Goal: Task Accomplishment & Management: Manage account settings

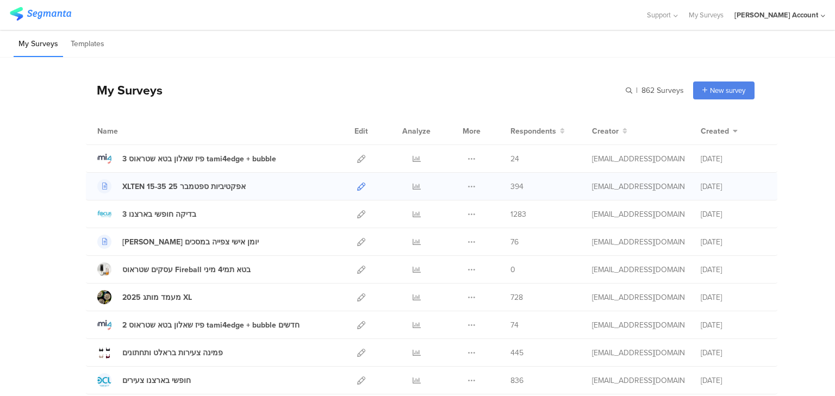
click at [357, 187] on icon at bounding box center [361, 187] width 8 height 8
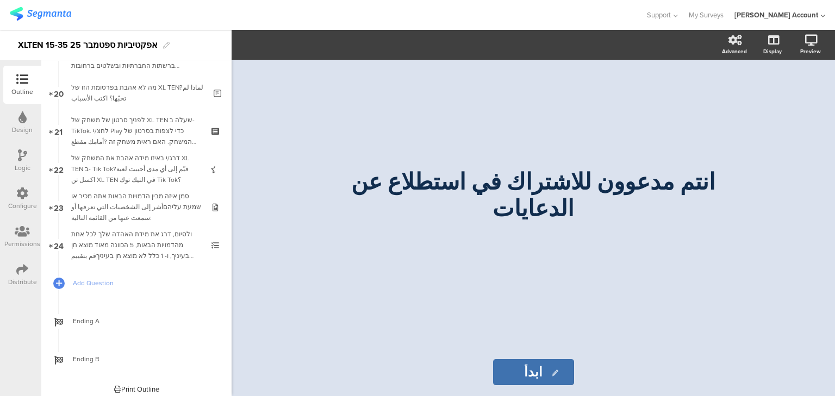
scroll to position [760, 0]
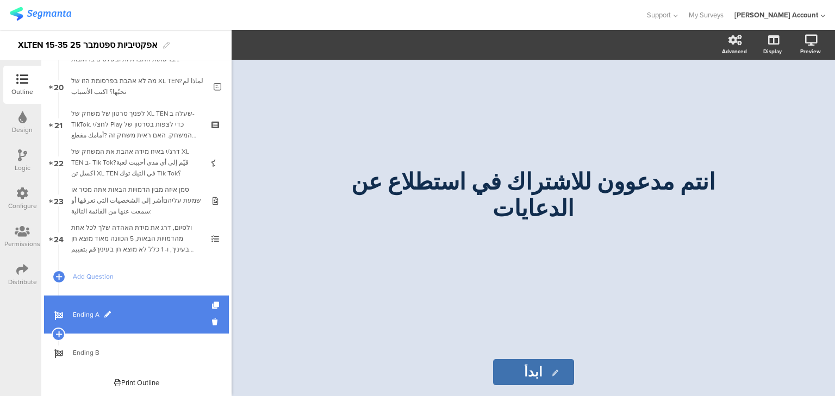
click at [73, 313] on span "Ending A" at bounding box center [142, 314] width 139 height 11
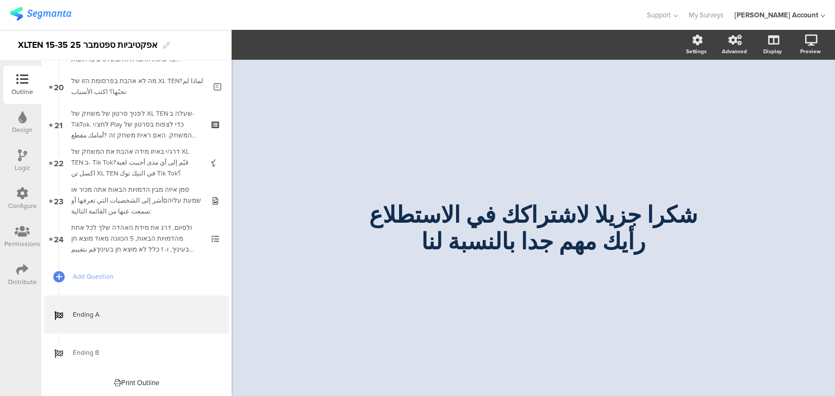
click at [17, 164] on div "Logic" at bounding box center [23, 168] width 16 height 10
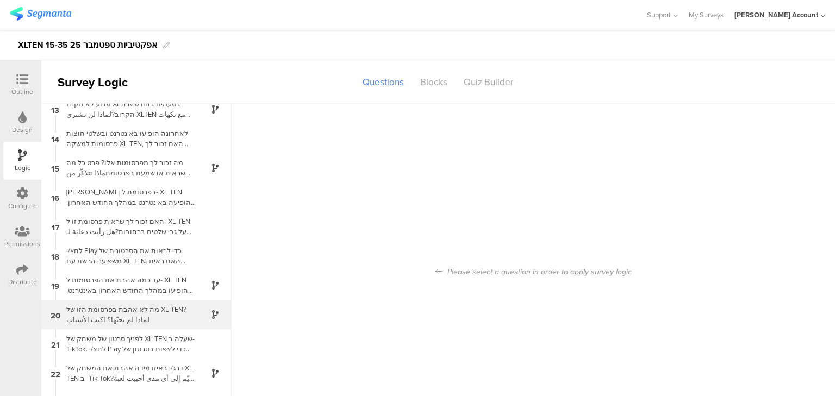
scroll to position [369, 0]
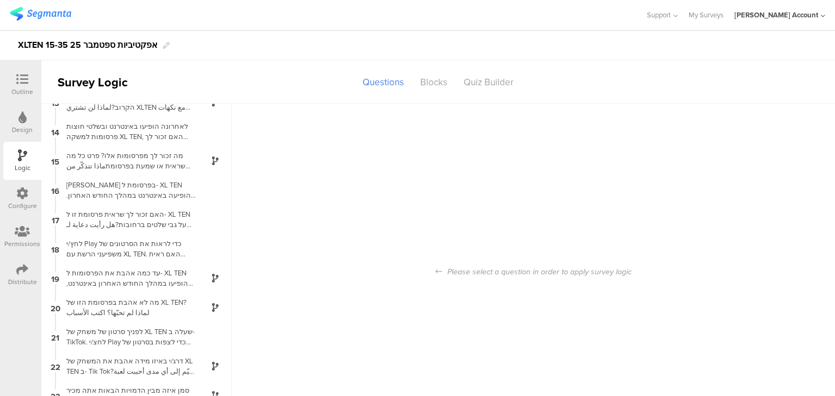
click at [26, 87] on div "Outline" at bounding box center [22, 92] width 22 height 10
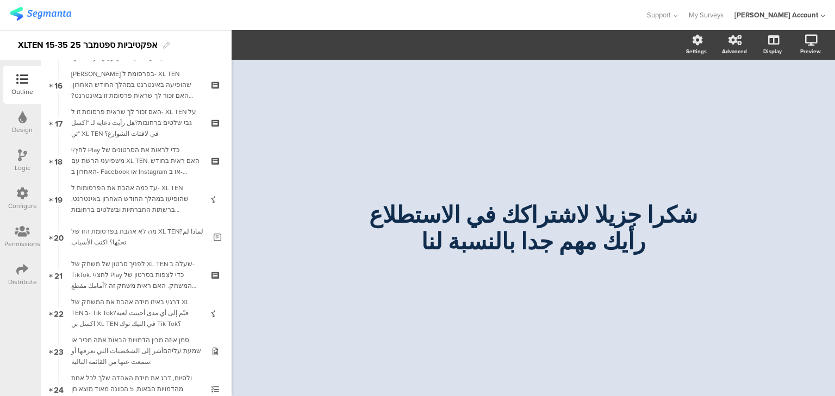
scroll to position [760, 0]
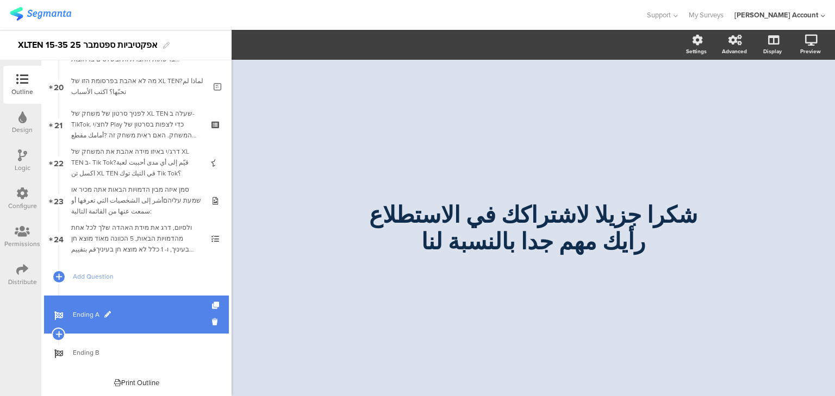
click at [86, 307] on link "Ending A" at bounding box center [136, 315] width 185 height 38
click at [88, 308] on link "Ending A" at bounding box center [136, 315] width 185 height 38
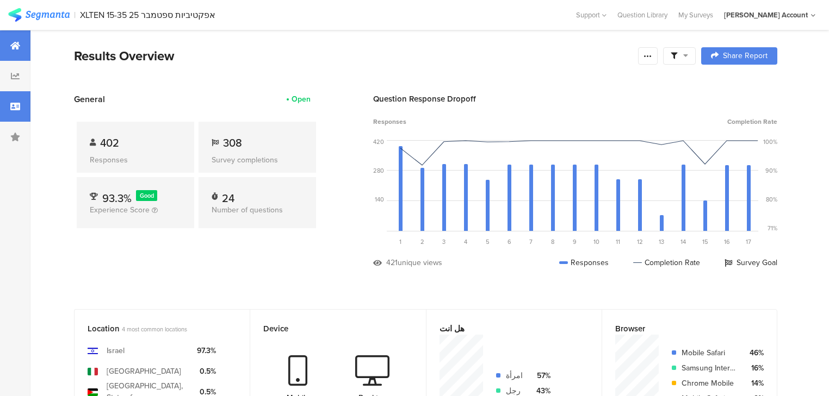
click at [12, 111] on div at bounding box center [15, 106] width 30 height 30
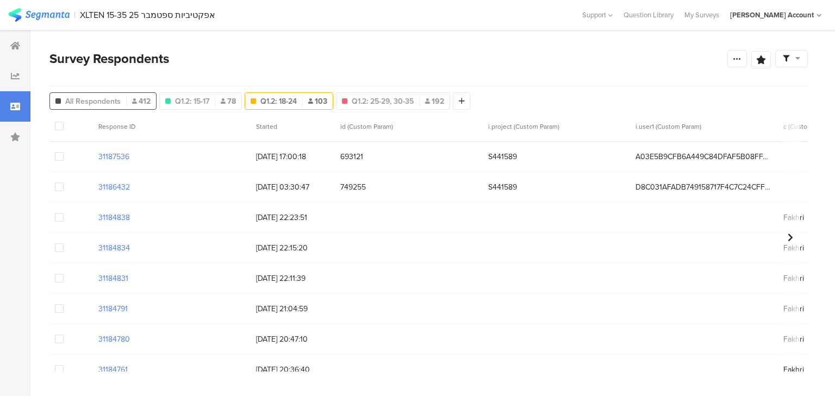
click at [95, 107] on div "All Respondents 412" at bounding box center [102, 100] width 107 height 17
click at [97, 101] on span "All Respondents" at bounding box center [92, 101] width 55 height 11
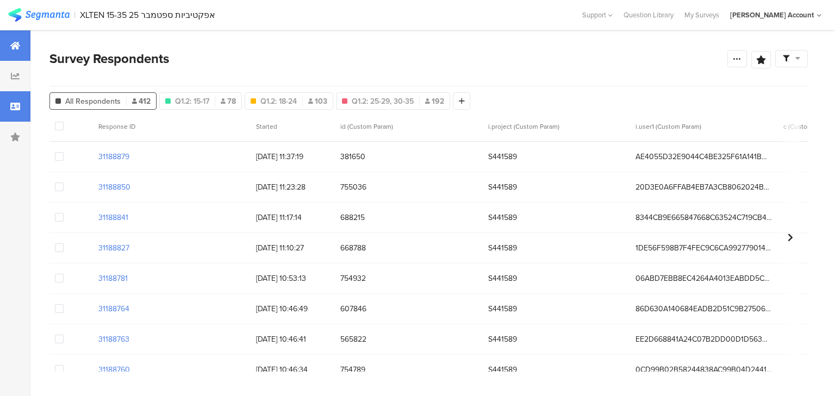
click at [13, 40] on div at bounding box center [15, 45] width 30 height 30
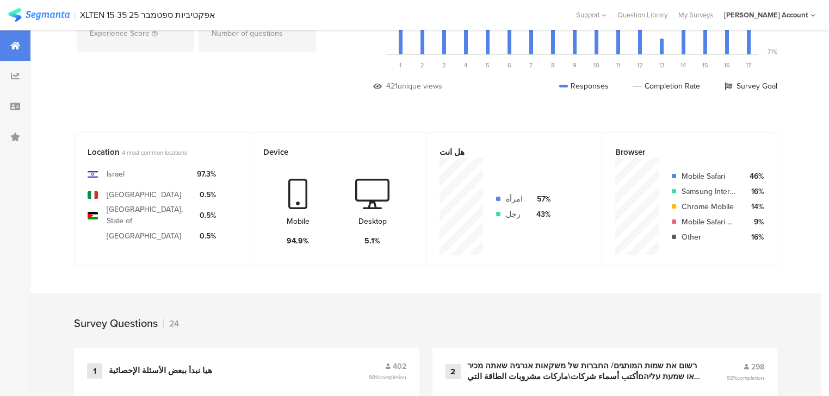
scroll to position [174, 0]
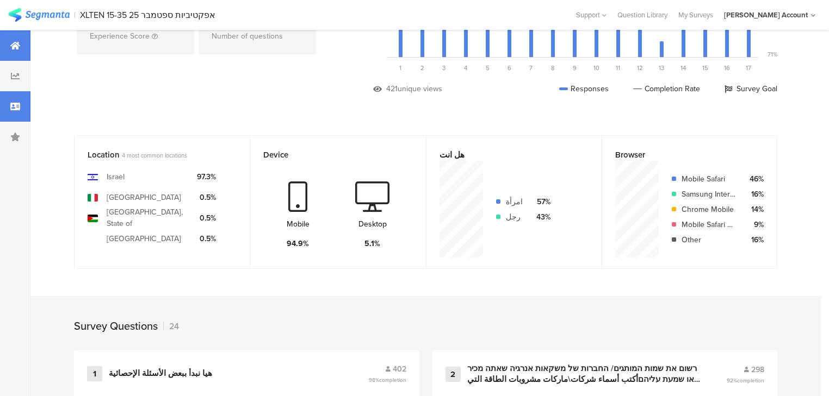
click at [6, 110] on div at bounding box center [15, 106] width 30 height 30
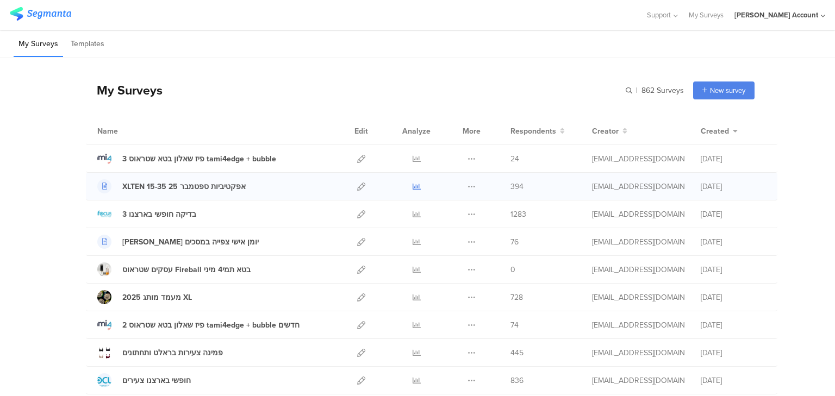
click at [415, 187] on icon at bounding box center [417, 187] width 8 height 8
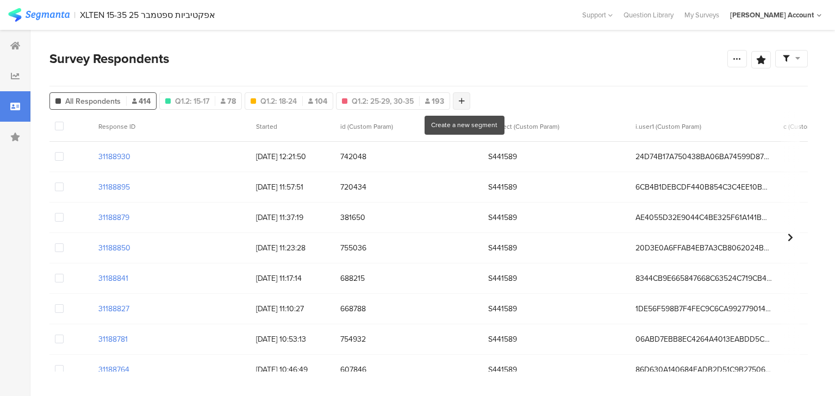
click at [463, 98] on icon at bounding box center [462, 101] width 6 height 8
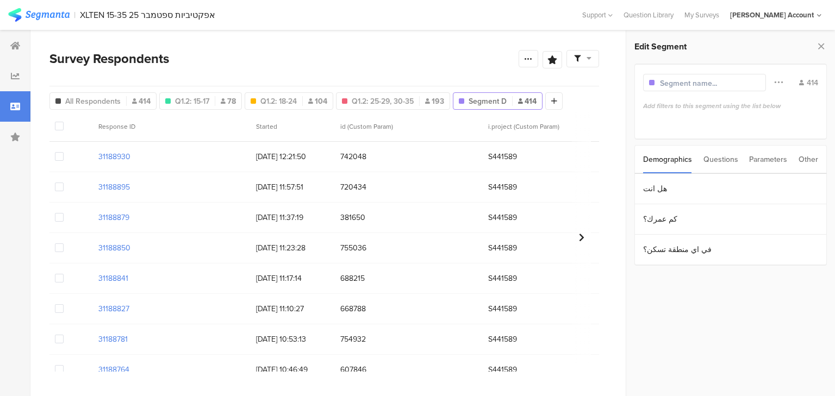
click at [809, 163] on div "Other" at bounding box center [809, 160] width 20 height 28
click at [765, 158] on div "Parameters" at bounding box center [768, 160] width 38 height 28
click at [692, 195] on section "c" at bounding box center [730, 189] width 191 height 30
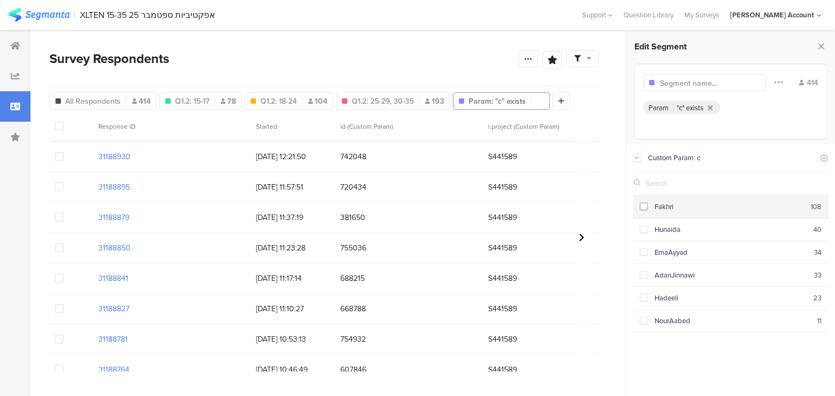
click at [680, 212] on section "Fakhri 108" at bounding box center [731, 207] width 196 height 23
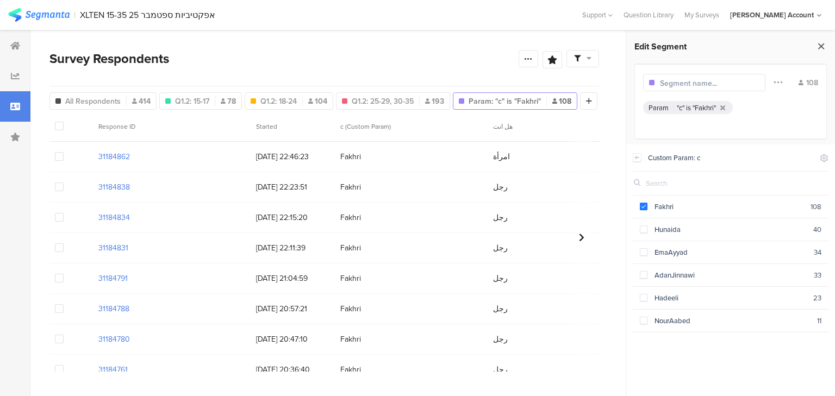
click at [818, 46] on icon at bounding box center [821, 46] width 11 height 15
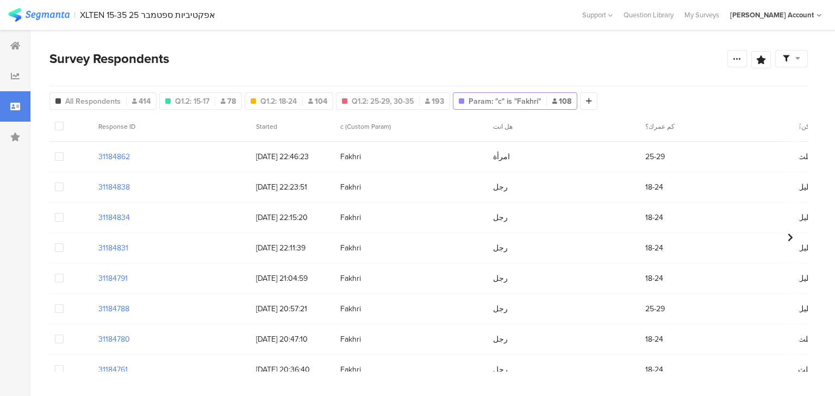
click at [58, 217] on span at bounding box center [59, 217] width 9 height 9
click at [64, 213] on input "checkbox" at bounding box center [64, 213] width 0 height 0
click at [59, 219] on span at bounding box center [59, 217] width 9 height 9
click at [64, 213] on input "checkbox" at bounding box center [64, 213] width 0 height 0
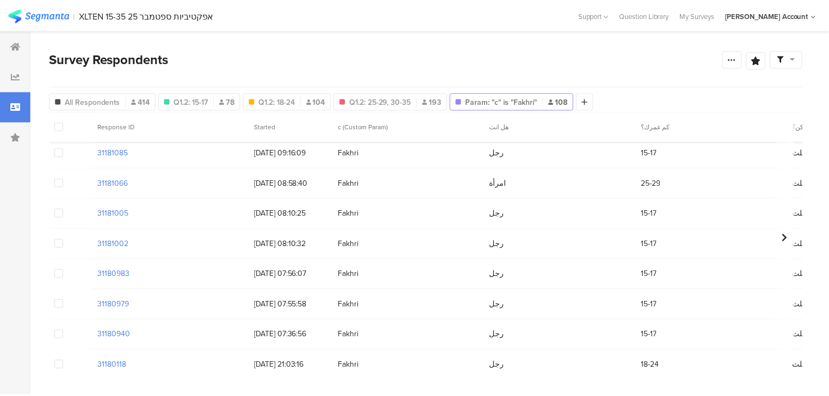
scroll to position [700, 0]
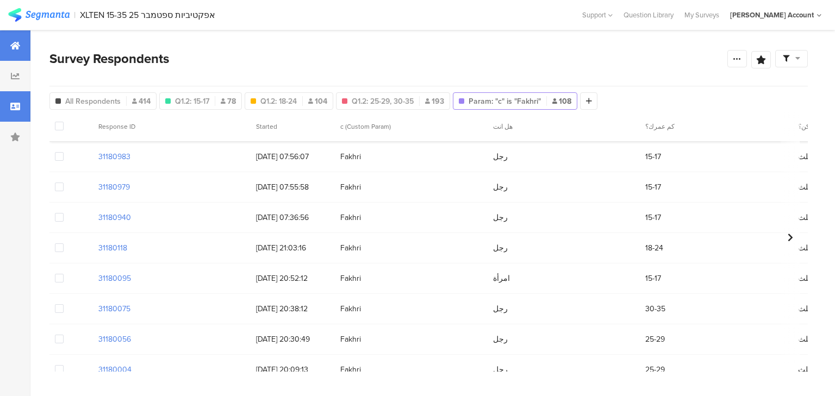
click at [17, 48] on icon at bounding box center [15, 45] width 10 height 9
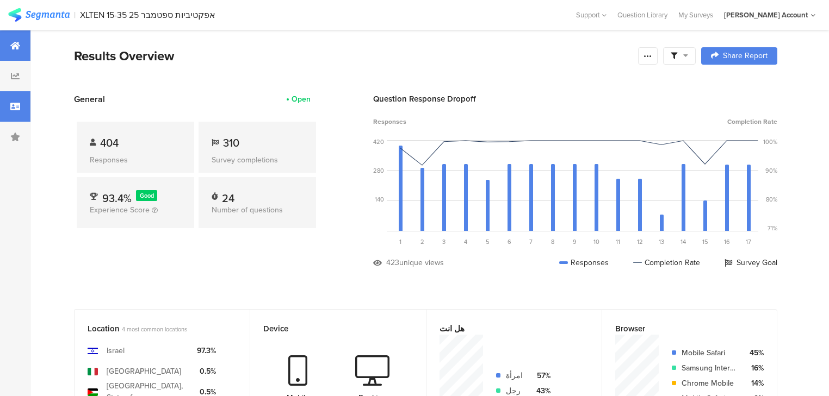
click at [21, 115] on div at bounding box center [15, 106] width 30 height 30
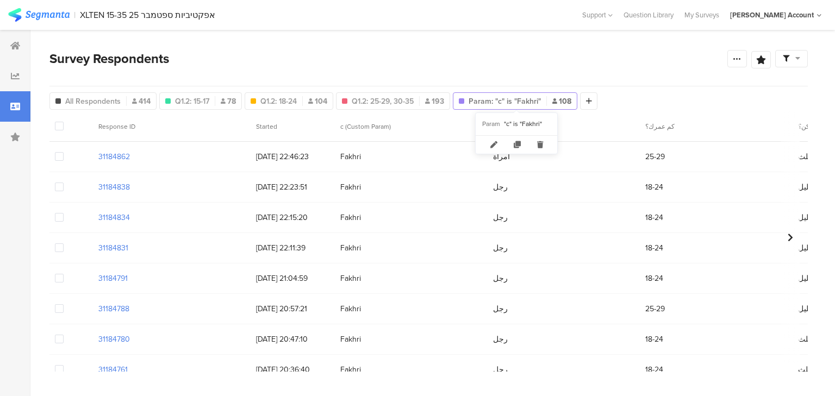
click at [520, 98] on span "Param: "c" is "Fakhri"" at bounding box center [505, 101] width 72 height 11
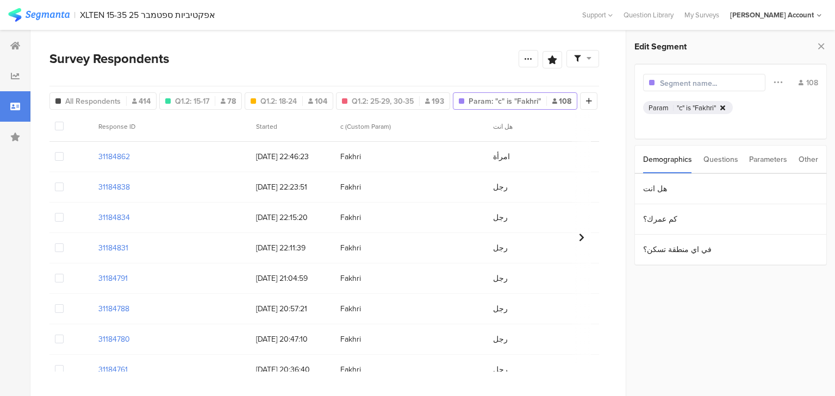
click at [725, 108] on icon at bounding box center [722, 107] width 5 height 7
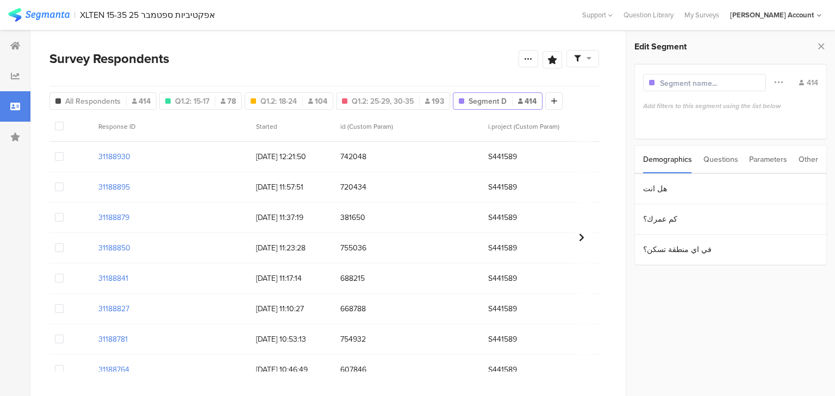
click at [725, 162] on div "Questions" at bounding box center [721, 160] width 35 height 28
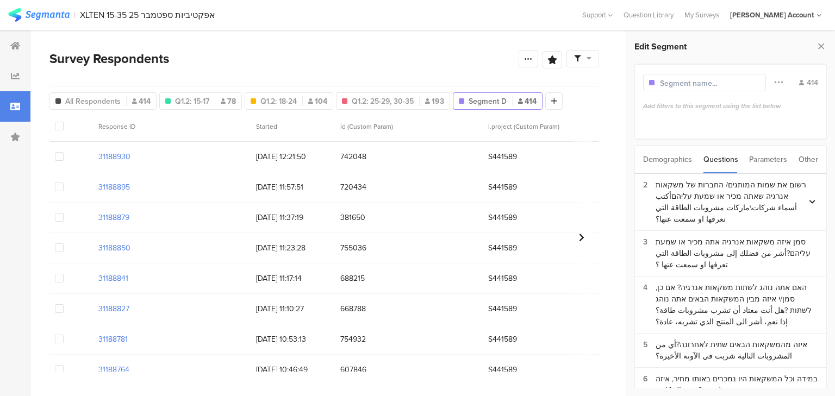
click at [762, 159] on div "Parameters" at bounding box center [768, 160] width 38 height 28
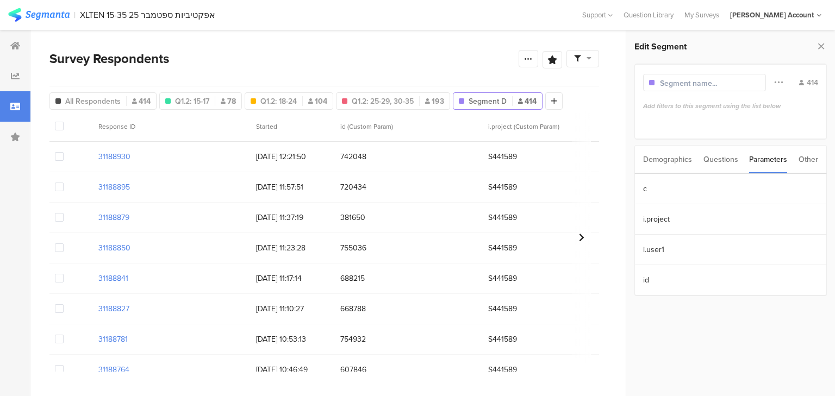
click at [807, 161] on div "Other" at bounding box center [809, 160] width 20 height 28
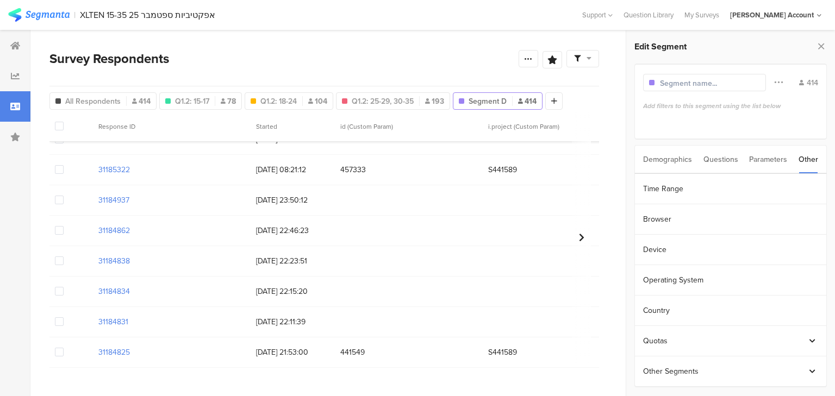
scroll to position [696, 0]
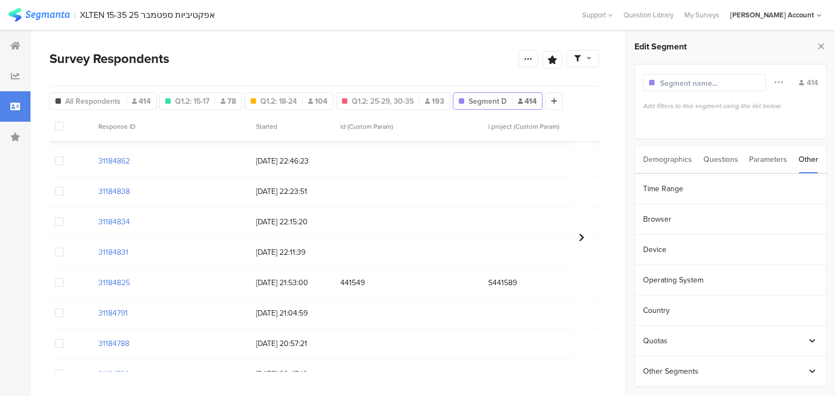
click at [57, 191] on span at bounding box center [59, 191] width 9 height 9
click at [64, 187] on input "checkbox" at bounding box center [64, 187] width 0 height 0
click at [57, 221] on span at bounding box center [59, 221] width 9 height 9
click at [64, 217] on input "checkbox" at bounding box center [64, 217] width 0 height 0
click at [57, 251] on span at bounding box center [59, 252] width 9 height 9
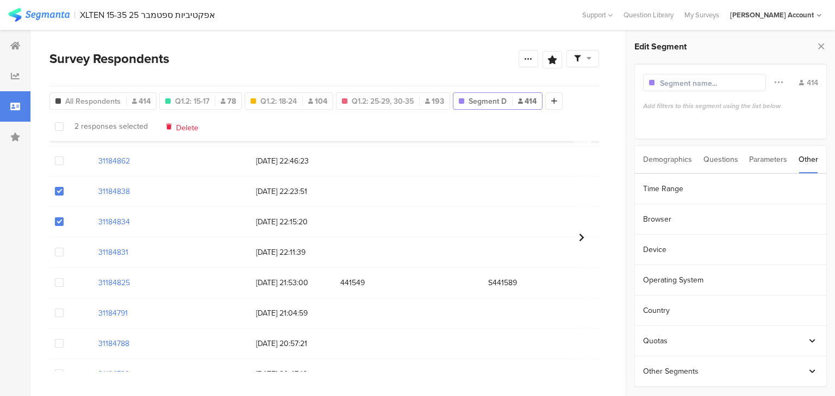
click at [64, 248] on input "checkbox" at bounding box center [64, 248] width 0 height 0
click at [181, 128] on span "Delete" at bounding box center [187, 126] width 22 height 8
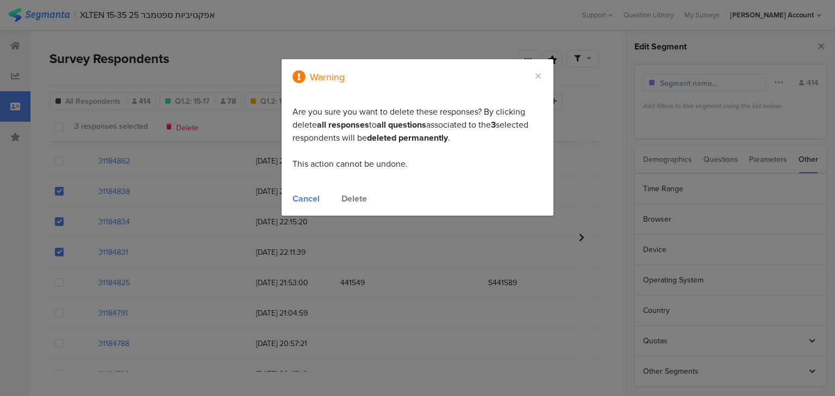
click at [352, 198] on div "Delete" at bounding box center [354, 198] width 26 height 13
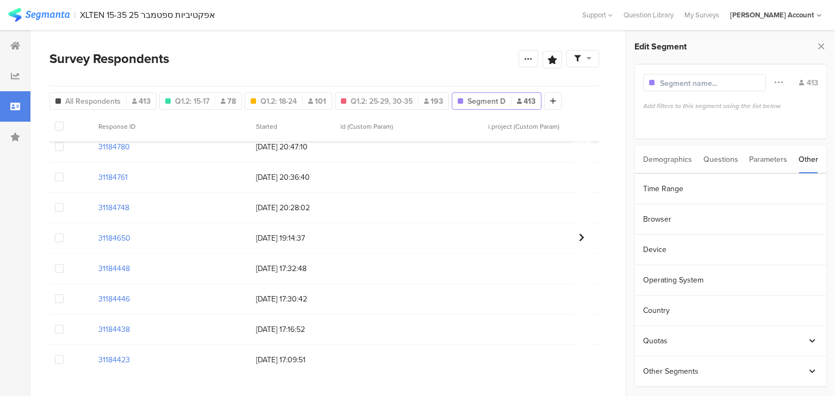
scroll to position [961, 0]
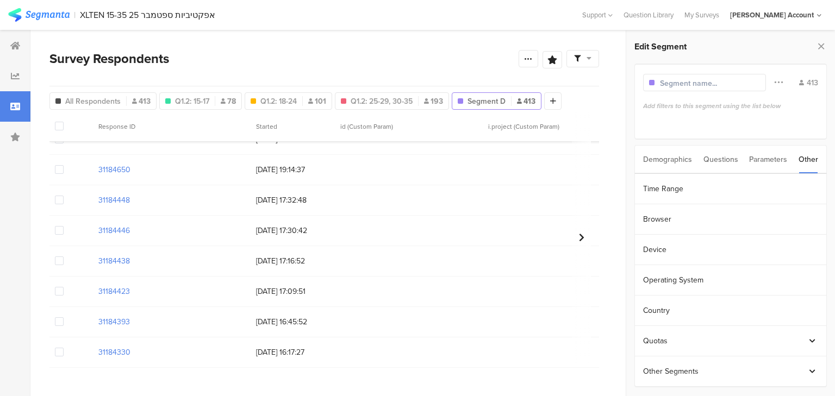
click at [57, 202] on span at bounding box center [59, 200] width 9 height 9
click at [64, 196] on input "checkbox" at bounding box center [64, 196] width 0 height 0
click at [63, 233] on span at bounding box center [59, 230] width 9 height 9
click at [64, 226] on input "checkbox" at bounding box center [64, 226] width 0 height 0
click at [58, 260] on span at bounding box center [59, 261] width 9 height 9
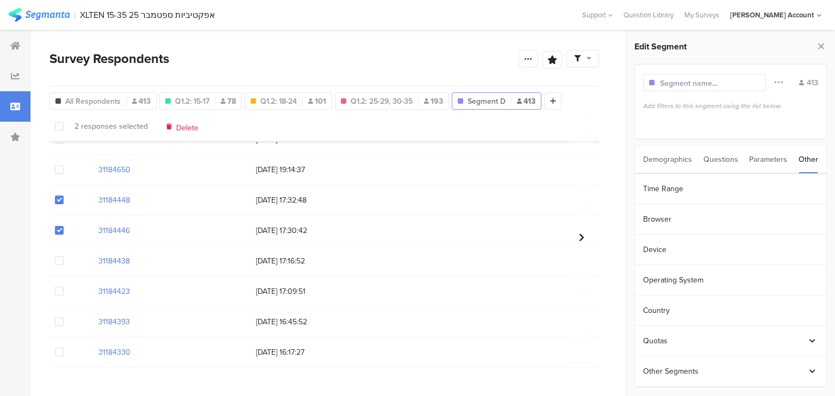
click at [64, 257] on input "checkbox" at bounding box center [64, 257] width 0 height 0
click at [59, 293] on span at bounding box center [59, 291] width 9 height 9
click at [64, 287] on input "checkbox" at bounding box center [64, 287] width 0 height 0
click at [181, 129] on span "Delete" at bounding box center [187, 126] width 22 height 8
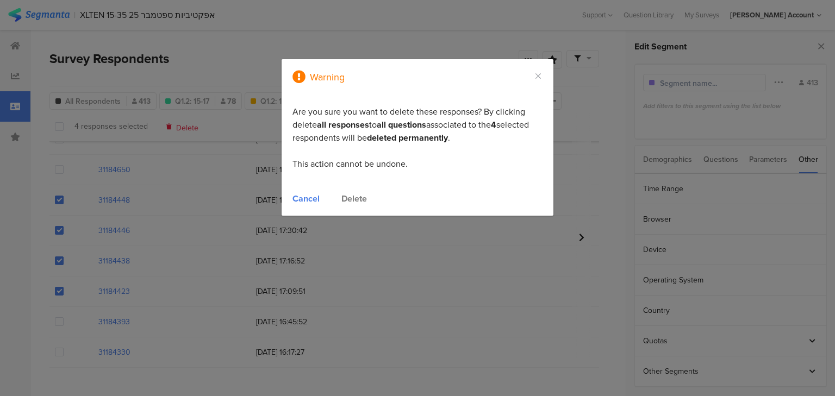
click at [351, 198] on div "Delete" at bounding box center [354, 198] width 26 height 13
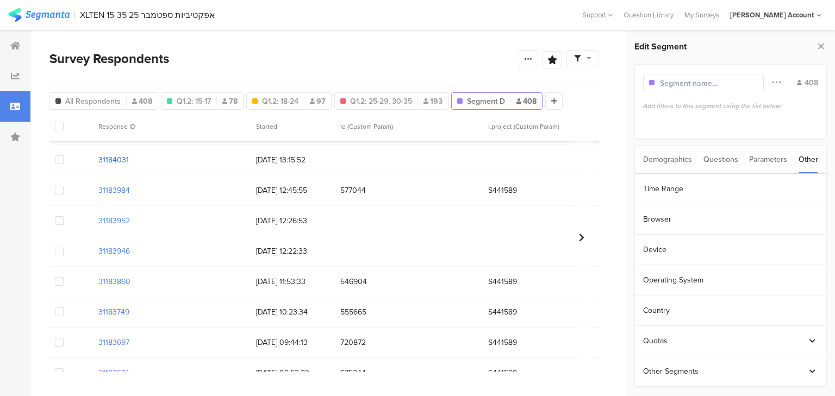
scroll to position [1353, 0]
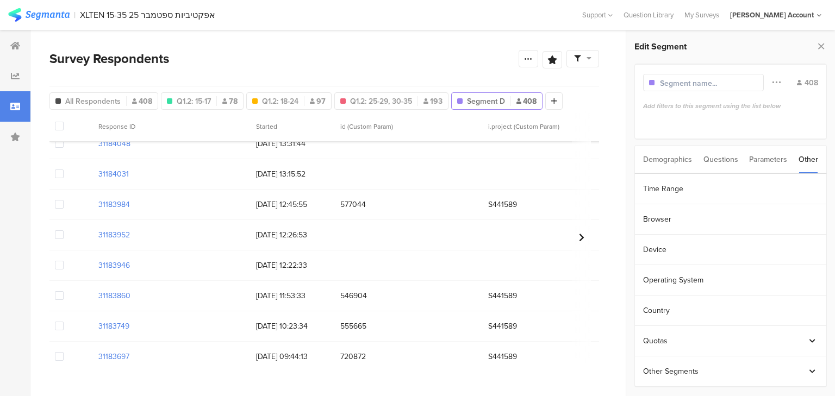
click at [58, 295] on span at bounding box center [59, 295] width 9 height 9
click at [64, 291] on input "checkbox" at bounding box center [64, 291] width 0 height 0
click at [186, 128] on span "Delete" at bounding box center [186, 126] width 22 height 8
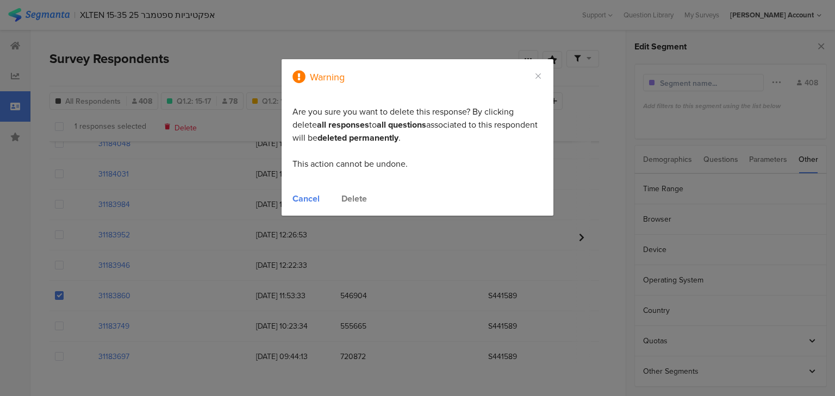
click at [355, 200] on div "Delete" at bounding box center [354, 198] width 26 height 13
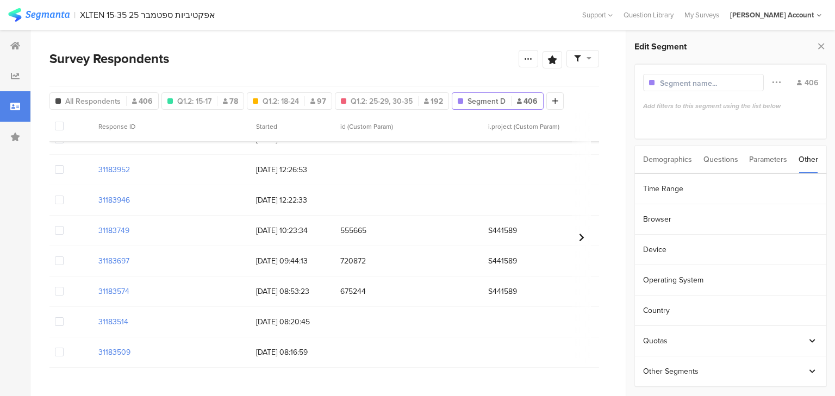
scroll to position [1483, 0]
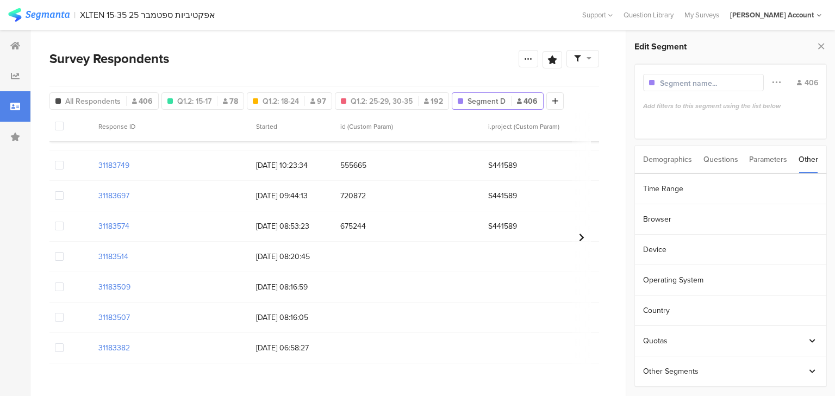
click at [57, 318] on span at bounding box center [59, 317] width 9 height 9
click at [64, 313] on input "checkbox" at bounding box center [64, 313] width 0 height 0
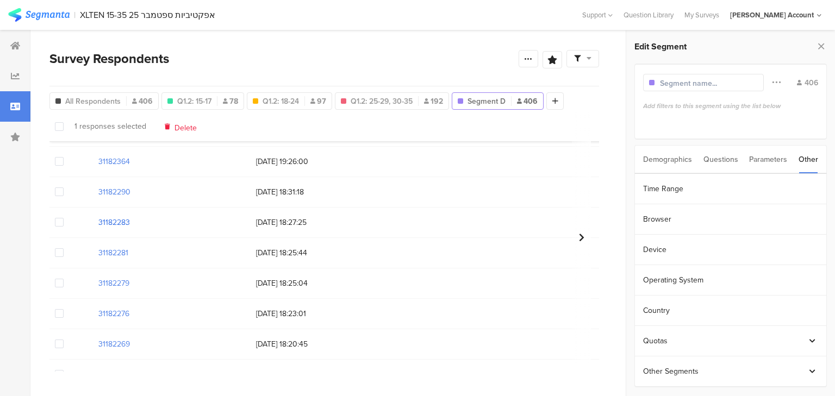
scroll to position [1701, 0]
click at [58, 285] on span at bounding box center [59, 282] width 9 height 9
click at [64, 278] on input "checkbox" at bounding box center [64, 278] width 0 height 0
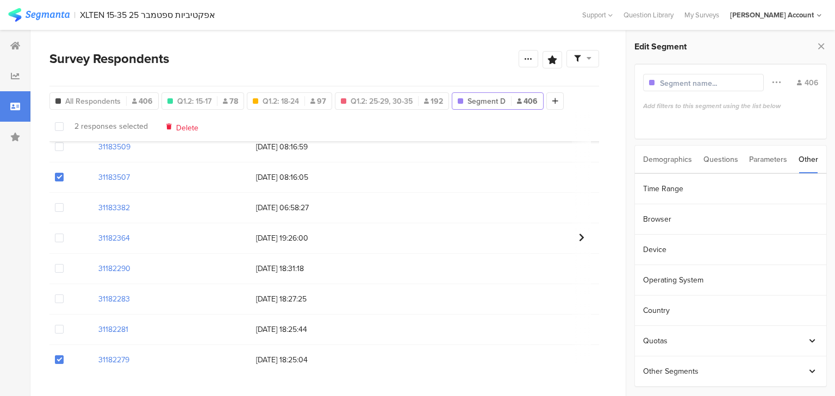
scroll to position [1614, 0]
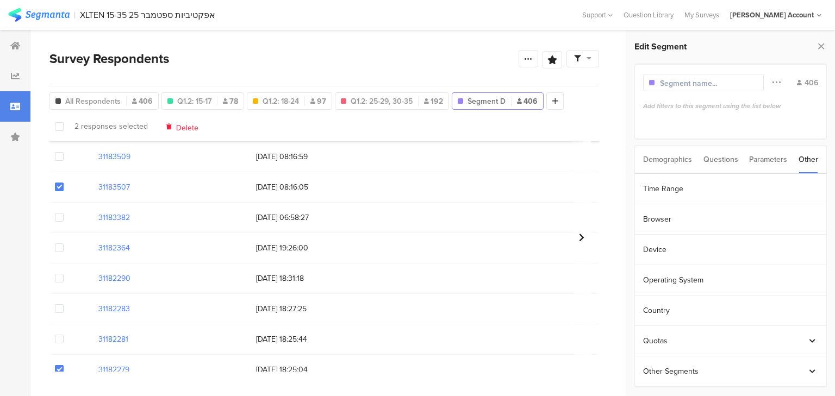
click at [182, 126] on span "Delete" at bounding box center [187, 126] width 22 height 8
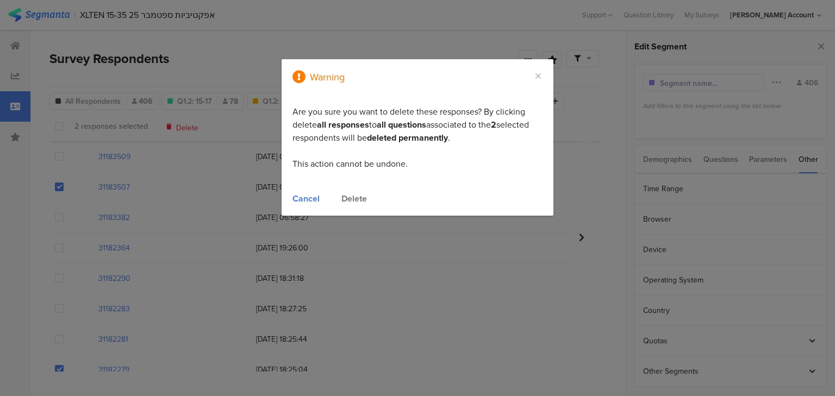
click at [359, 196] on div "Delete" at bounding box center [354, 198] width 26 height 13
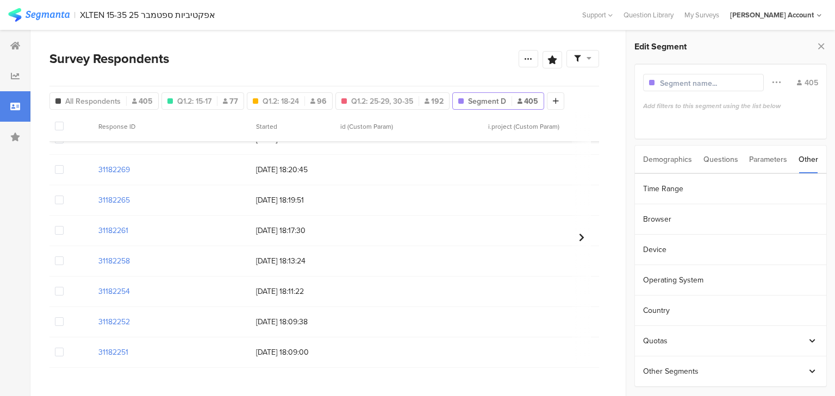
scroll to position [1831, 0]
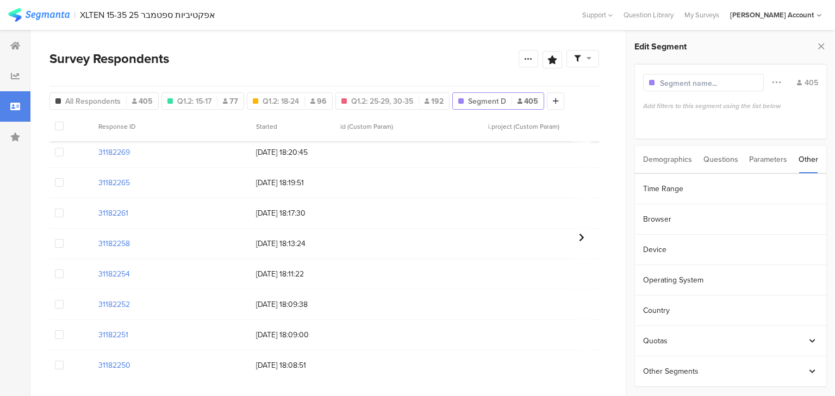
click at [59, 305] on span at bounding box center [59, 304] width 9 height 9
click at [64, 300] on input "checkbox" at bounding box center [64, 300] width 0 height 0
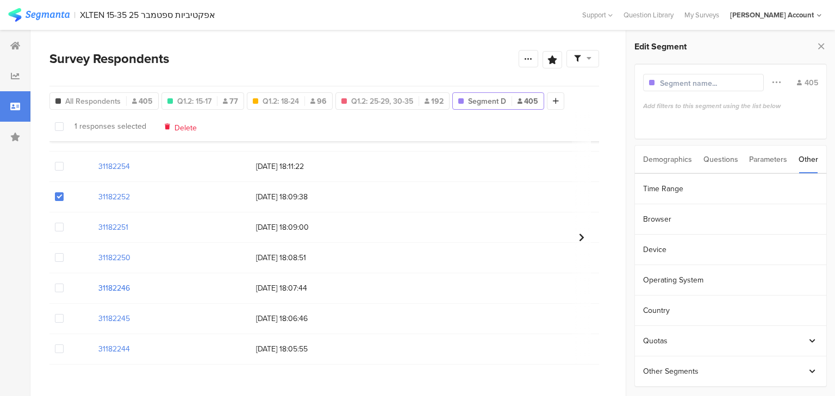
scroll to position [1918, 0]
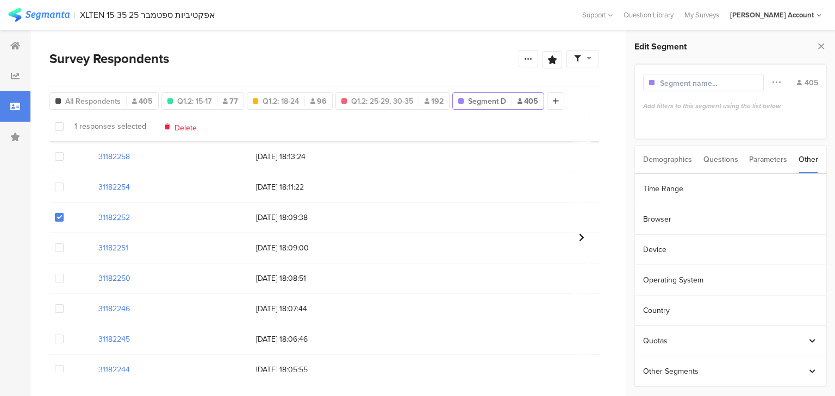
click at [60, 339] on span at bounding box center [59, 339] width 9 height 9
click at [64, 335] on input "checkbox" at bounding box center [64, 335] width 0 height 0
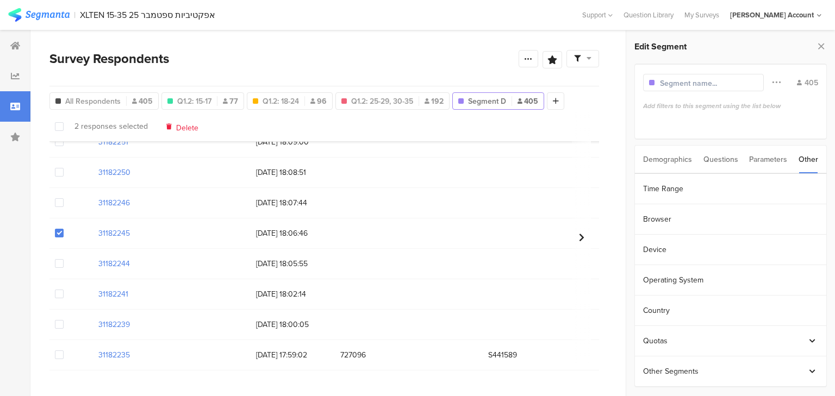
scroll to position [2049, 0]
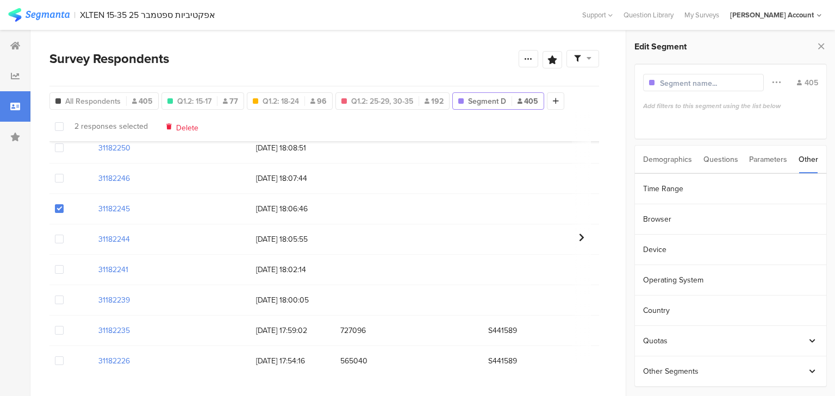
click at [59, 270] on span at bounding box center [59, 269] width 9 height 9
click at [64, 265] on input "checkbox" at bounding box center [64, 265] width 0 height 0
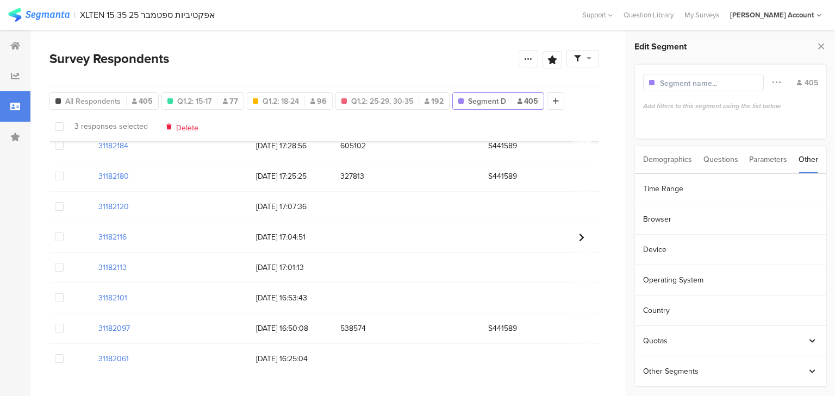
scroll to position [2484, 0]
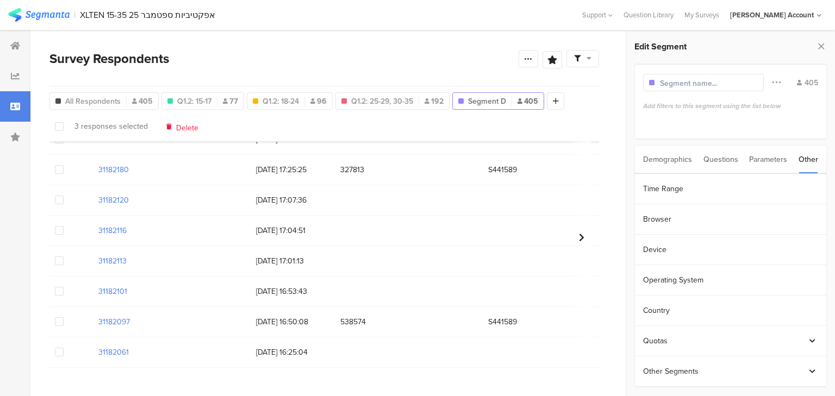
click at [57, 261] on span at bounding box center [59, 261] width 9 height 9
click at [64, 257] on input "checkbox" at bounding box center [64, 257] width 0 height 0
click at [57, 260] on span at bounding box center [59, 261] width 9 height 9
click at [64, 257] on input "checkbox" at bounding box center [64, 257] width 0 height 0
click at [59, 291] on span at bounding box center [59, 291] width 9 height 9
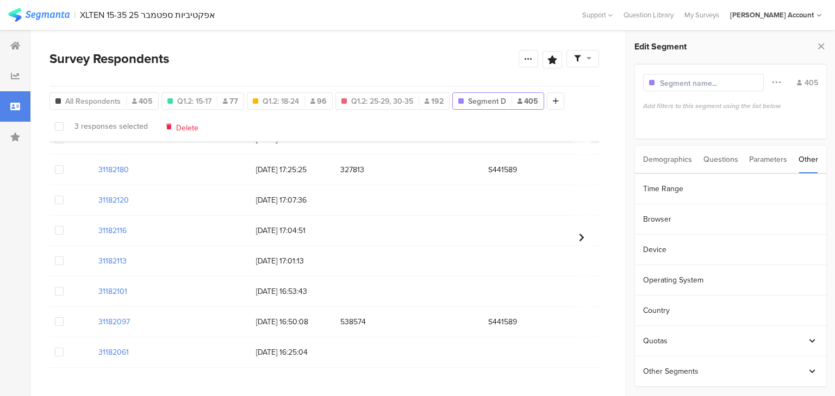
click at [64, 287] on input "checkbox" at bounding box center [64, 287] width 0 height 0
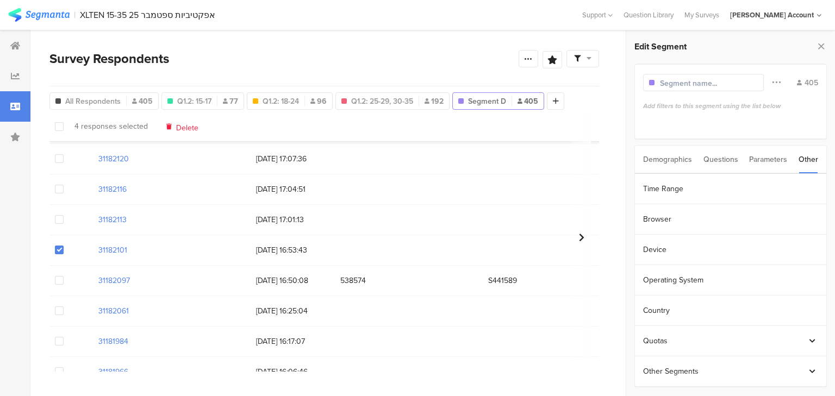
scroll to position [2571, 0]
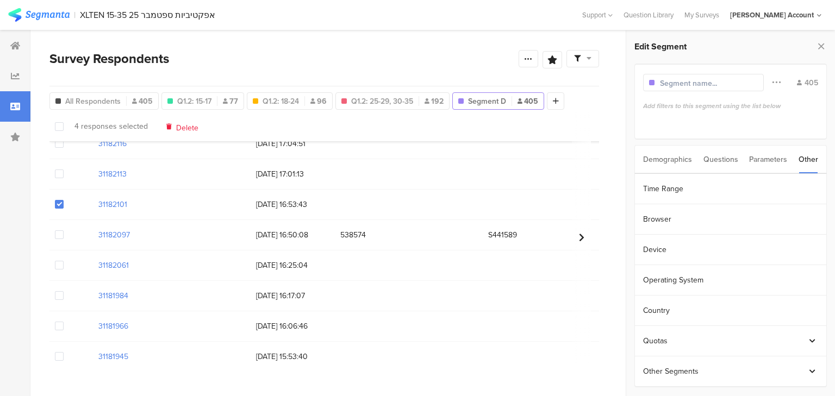
click at [178, 127] on span "Delete" at bounding box center [187, 126] width 22 height 8
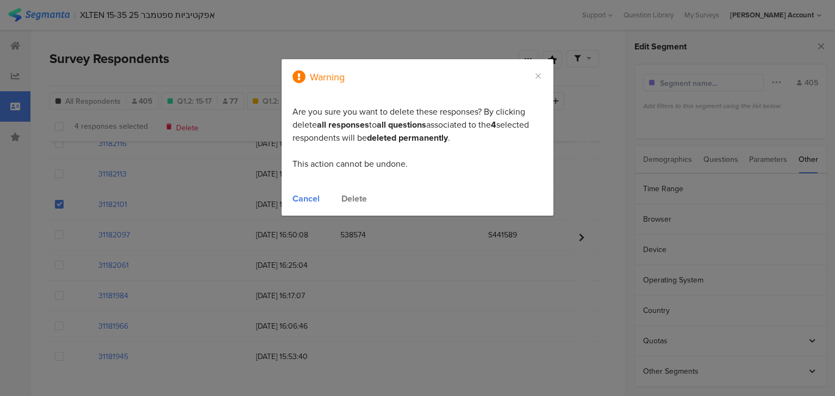
click at [352, 196] on div "Delete" at bounding box center [354, 198] width 26 height 13
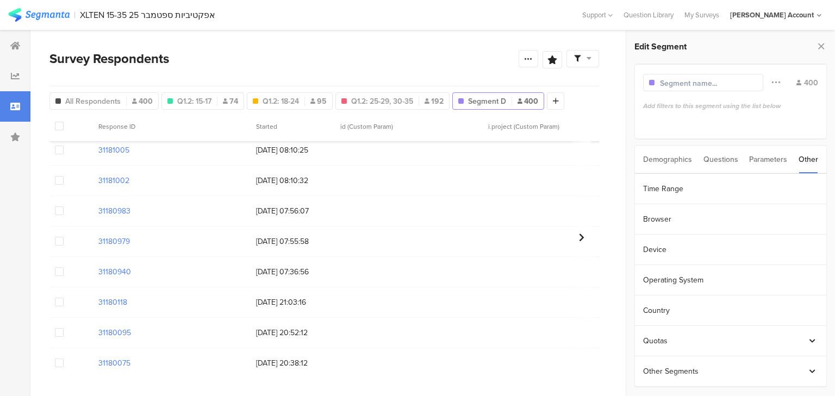
scroll to position [4093, 0]
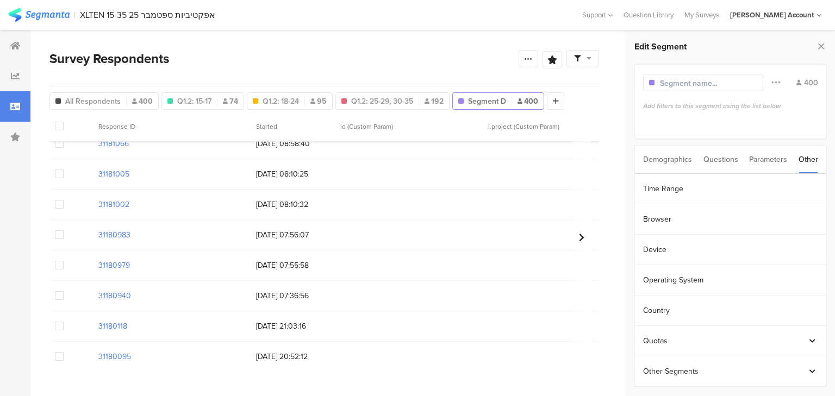
click at [57, 235] on span at bounding box center [59, 235] width 9 height 9
click at [64, 231] on input "checkbox" at bounding box center [64, 231] width 0 height 0
drag, startPoint x: 179, startPoint y: 126, endPoint x: 240, endPoint y: 153, distance: 66.2
click at [179, 126] on span "Delete" at bounding box center [186, 126] width 22 height 8
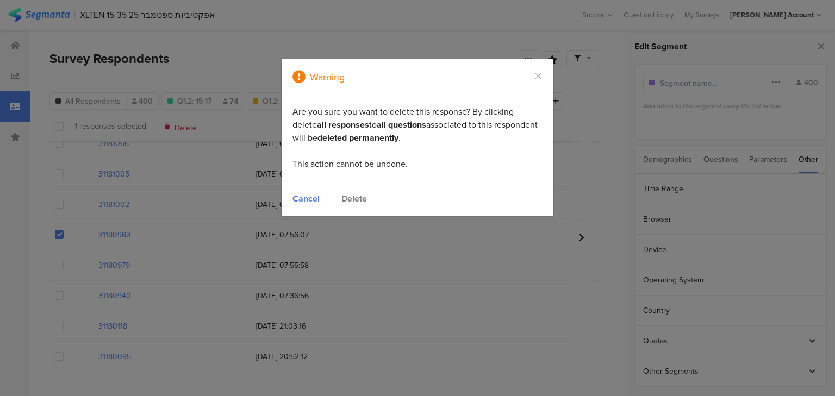
click at [355, 194] on div "Delete" at bounding box center [354, 198] width 26 height 13
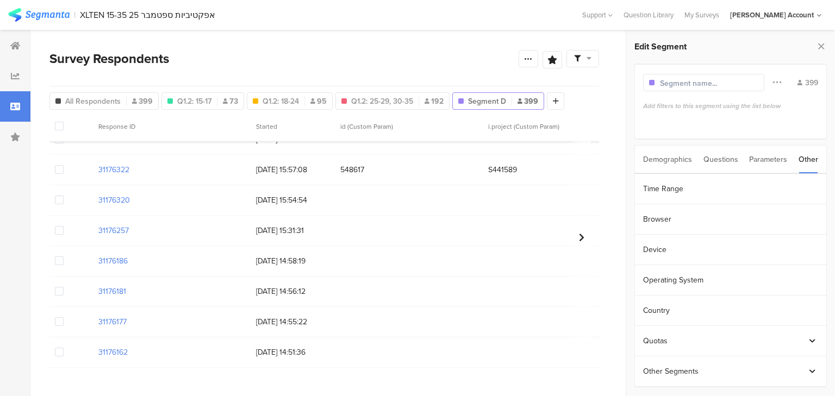
scroll to position [6573, 0]
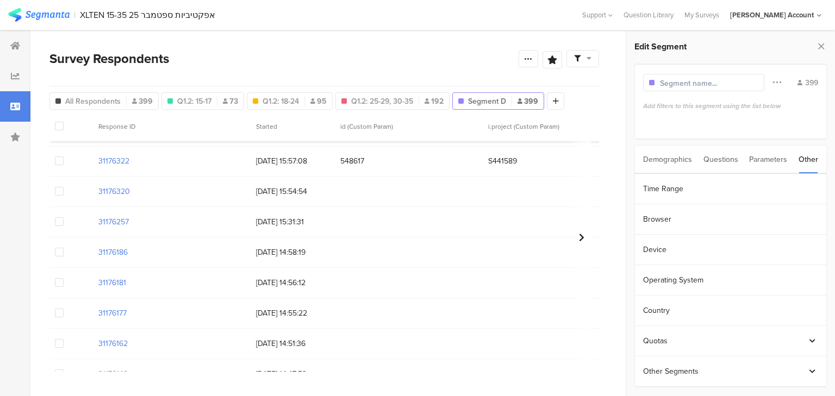
click at [58, 222] on span at bounding box center [59, 221] width 9 height 9
click at [64, 217] on input "checkbox" at bounding box center [64, 217] width 0 height 0
click at [179, 128] on span "Delete" at bounding box center [186, 126] width 22 height 8
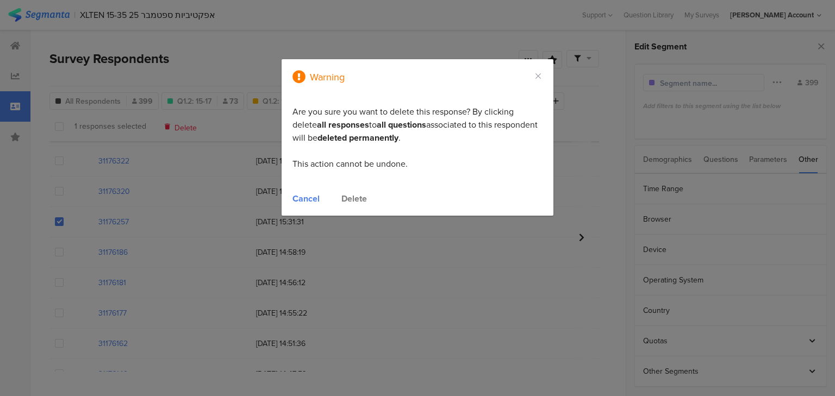
drag, startPoint x: 358, startPoint y: 197, endPoint x: 362, endPoint y: 263, distance: 66.5
click at [357, 197] on div "Delete" at bounding box center [354, 198] width 26 height 13
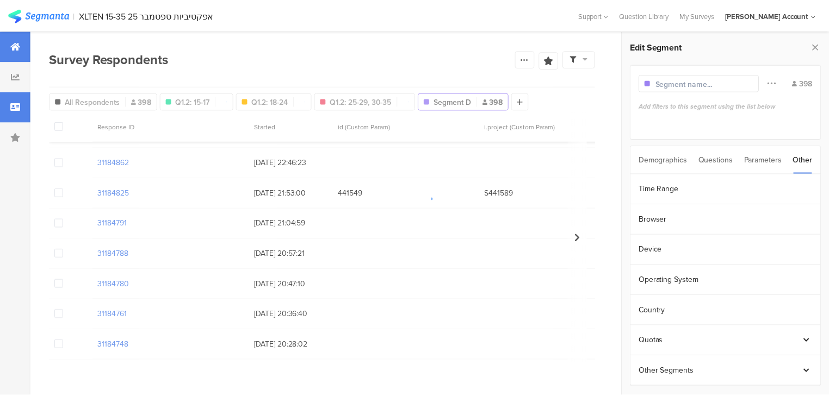
scroll to position [700, 0]
click at [13, 48] on icon at bounding box center [15, 45] width 10 height 9
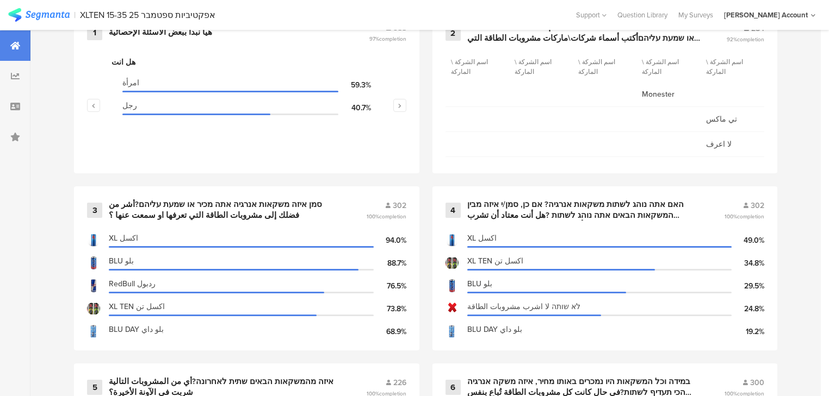
scroll to position [522, 0]
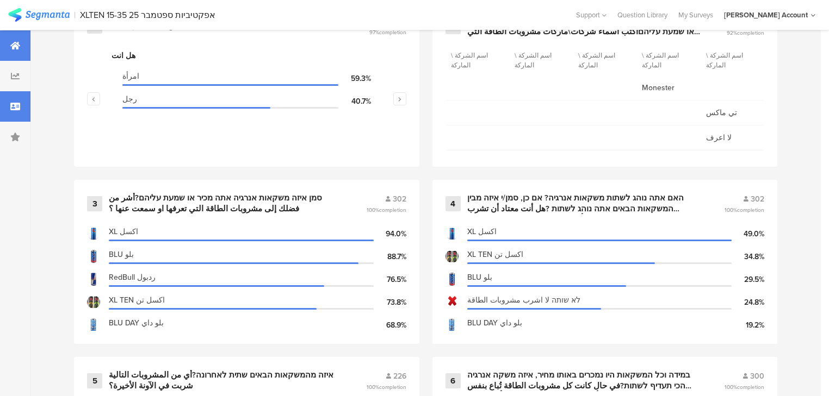
click at [17, 105] on icon at bounding box center [15, 106] width 10 height 9
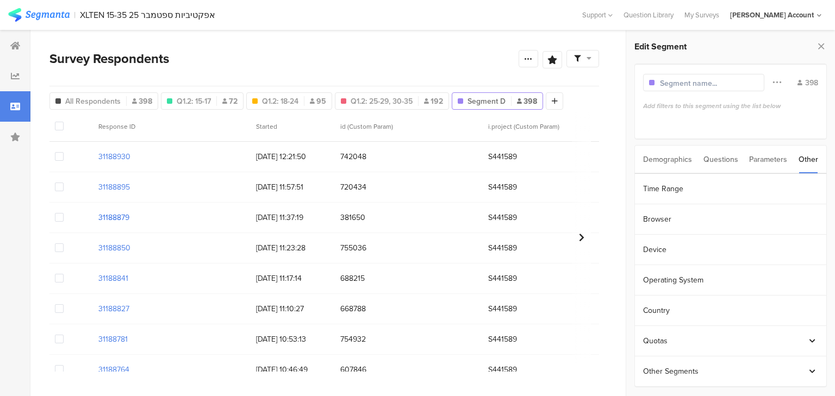
click at [111, 213] on section "31188879" at bounding box center [113, 217] width 31 height 11
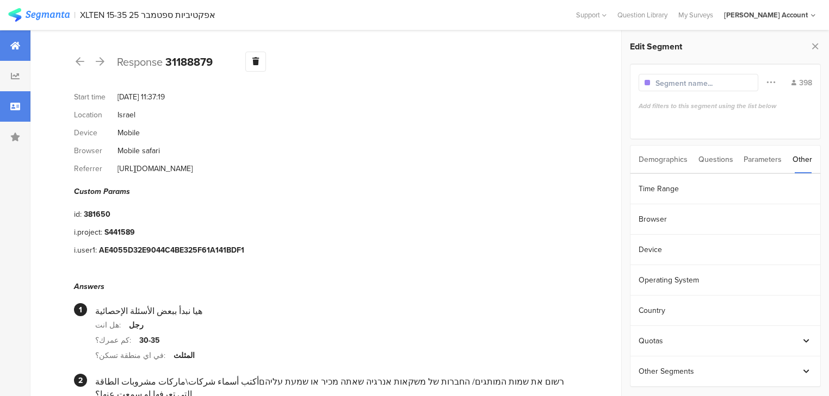
click at [13, 47] on icon at bounding box center [15, 45] width 10 height 9
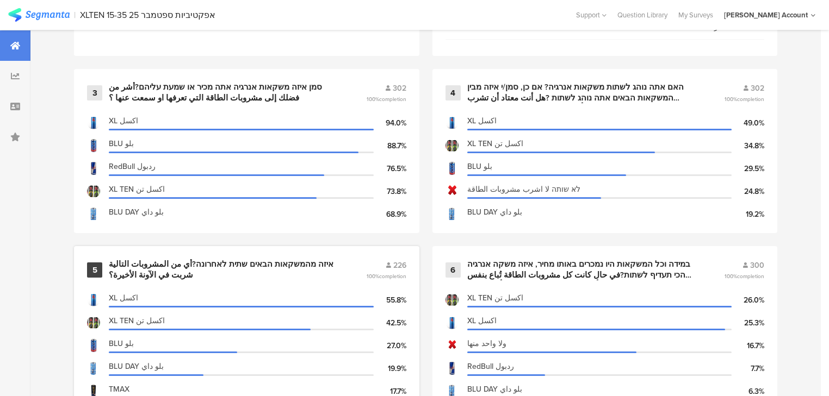
scroll to position [696, 0]
